Goal: Information Seeking & Learning: Understand process/instructions

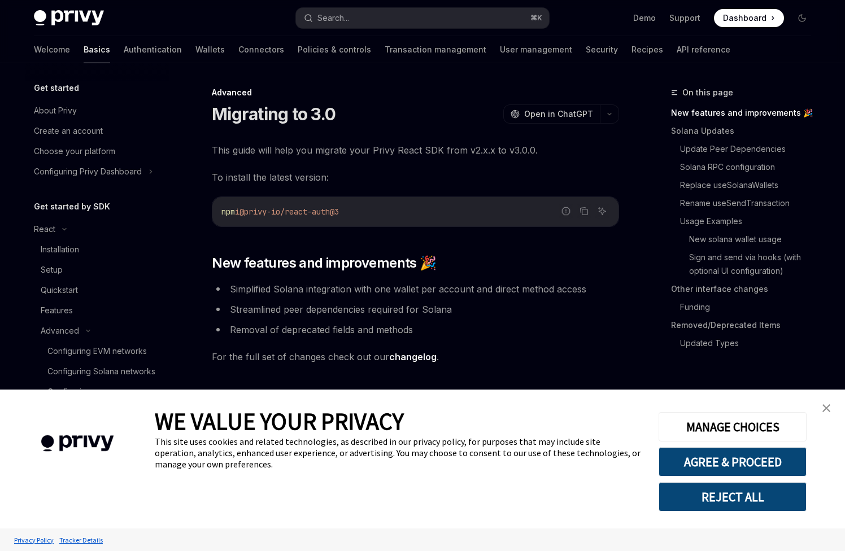
type textarea "*"
click at [828, 405] on img "close banner" at bounding box center [826, 408] width 8 height 8
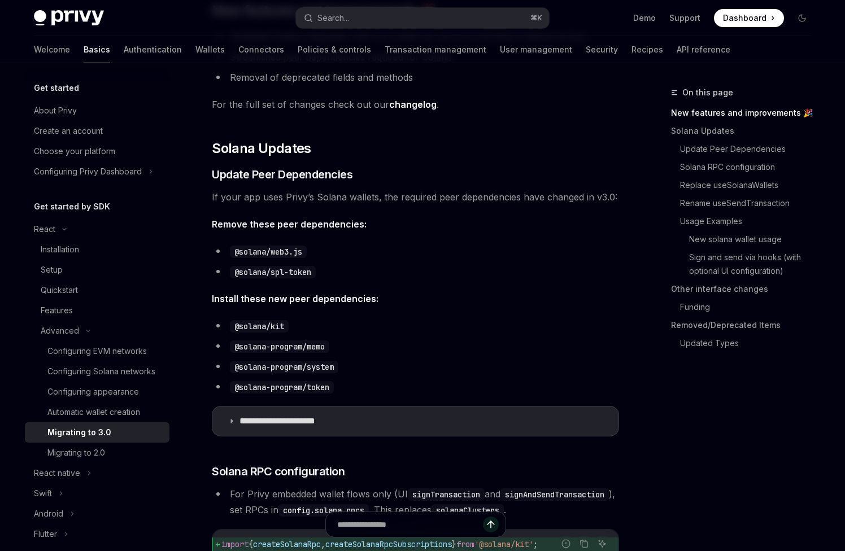
scroll to position [298, 0]
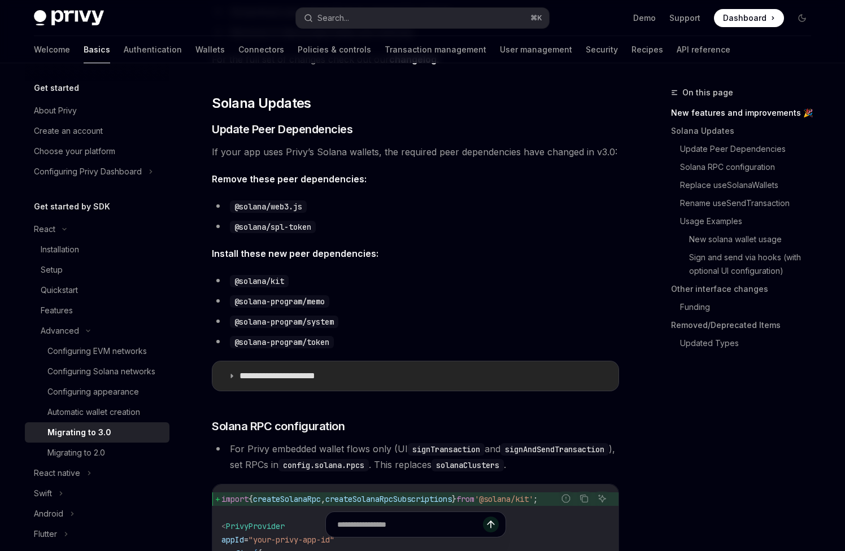
click at [390, 369] on summary "**********" at bounding box center [415, 375] width 406 height 29
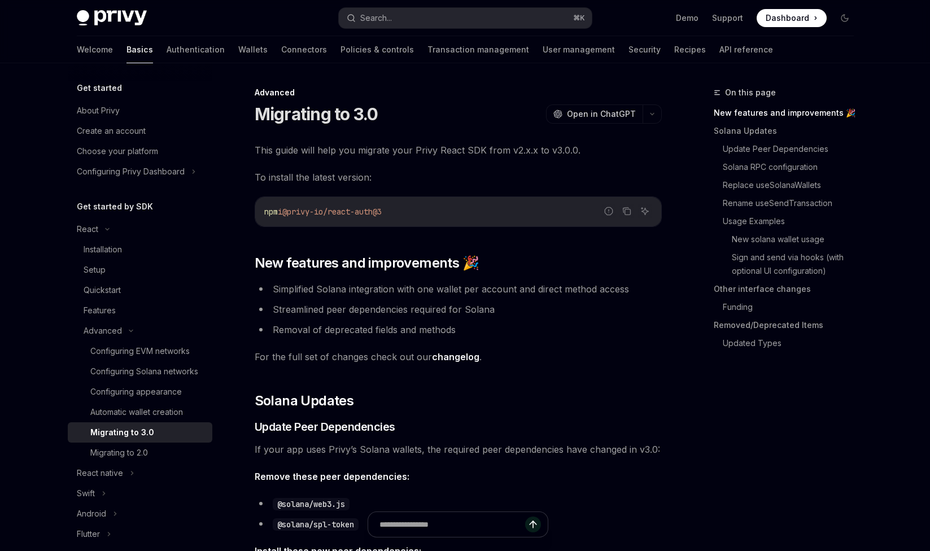
type textarea "*"
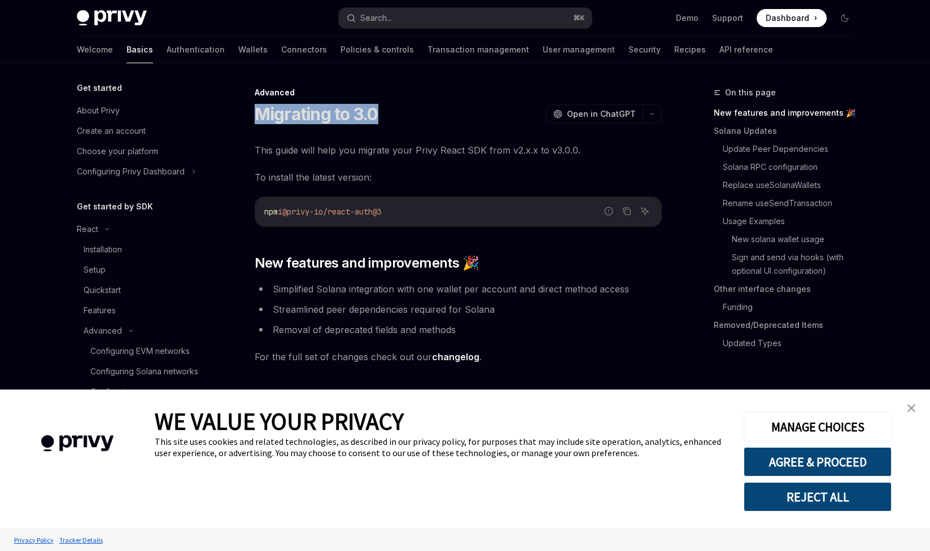
drag, startPoint x: 258, startPoint y: 116, endPoint x: 436, endPoint y: 115, distance: 178.4
click at [436, 115] on div "Migrating to 3.0 OpenAI Open in ChatGPT" at bounding box center [458, 114] width 407 height 20
copy h1 "Migrating to 3.0"
